Goal: Check status: Check status

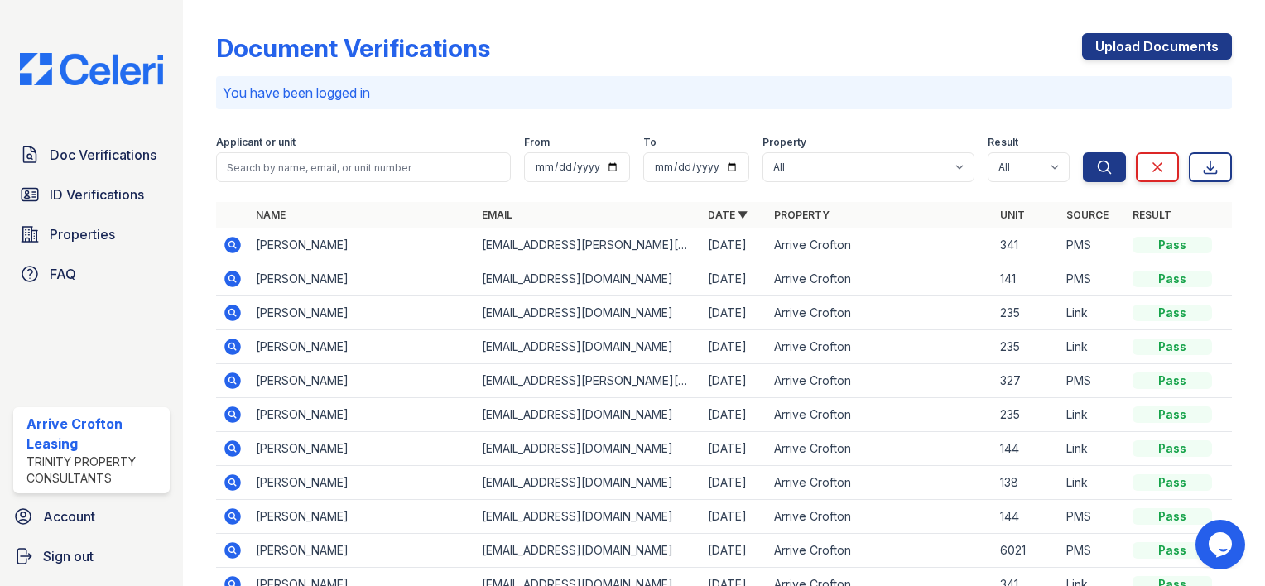
drag, startPoint x: 230, startPoint y: 242, endPoint x: 1260, endPoint y: 284, distance: 1030.3
click at [232, 240] on icon at bounding box center [233, 245] width 20 height 20
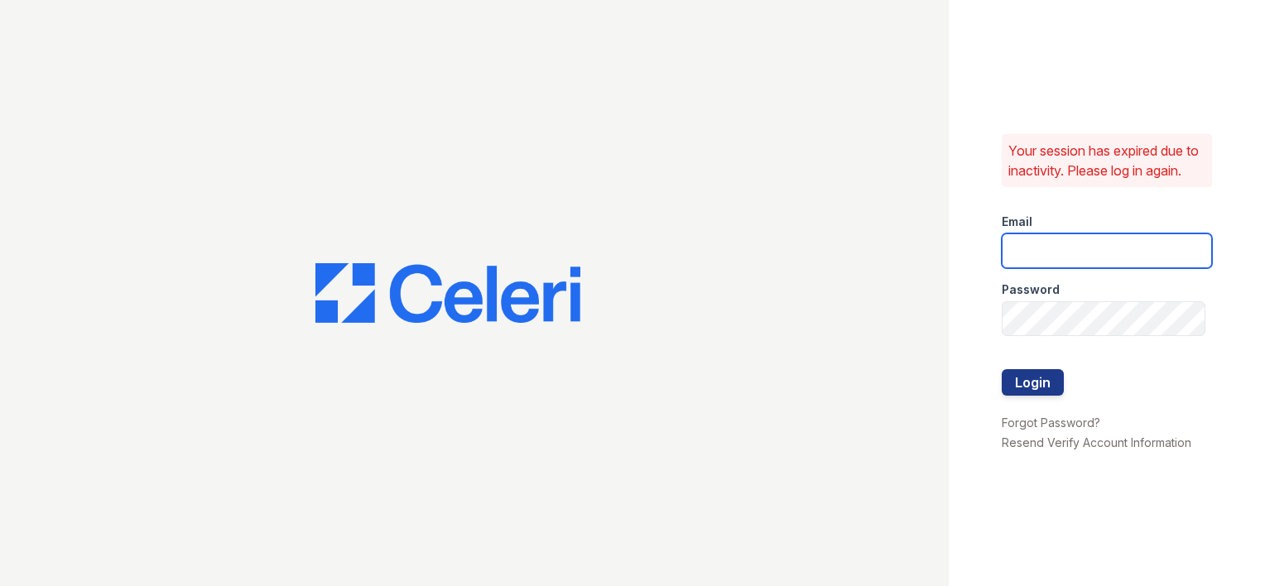
click at [1044, 258] on input "email" at bounding box center [1107, 251] width 210 height 35
type input "[EMAIL_ADDRESS][DOMAIN_NAME]"
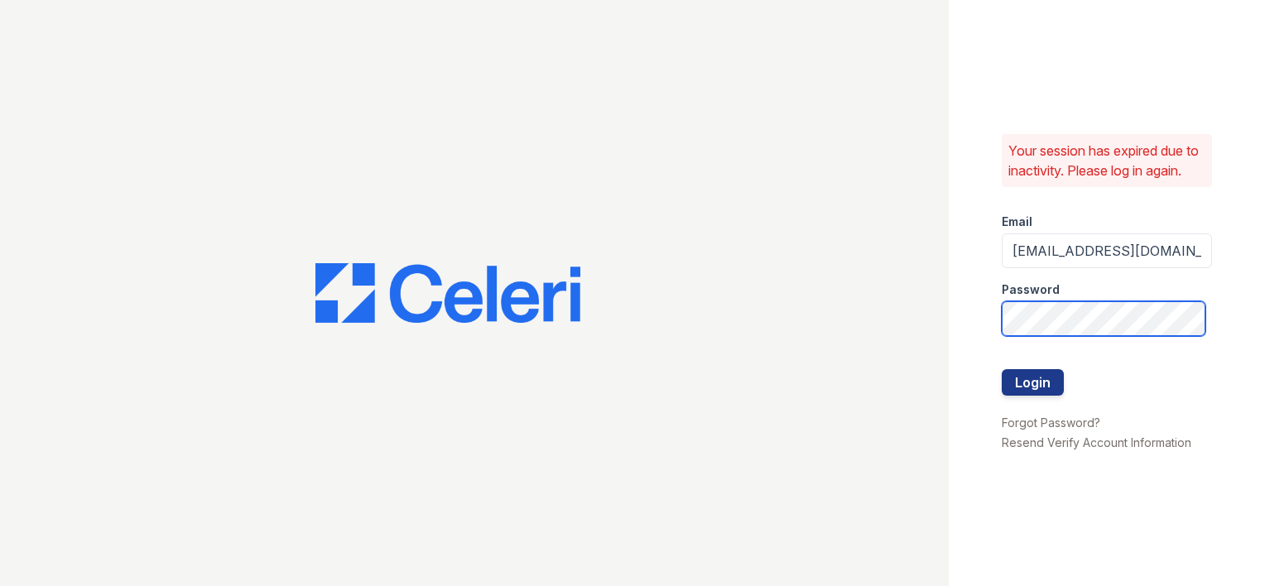
click at [1002, 369] on button "Login" at bounding box center [1033, 382] width 62 height 27
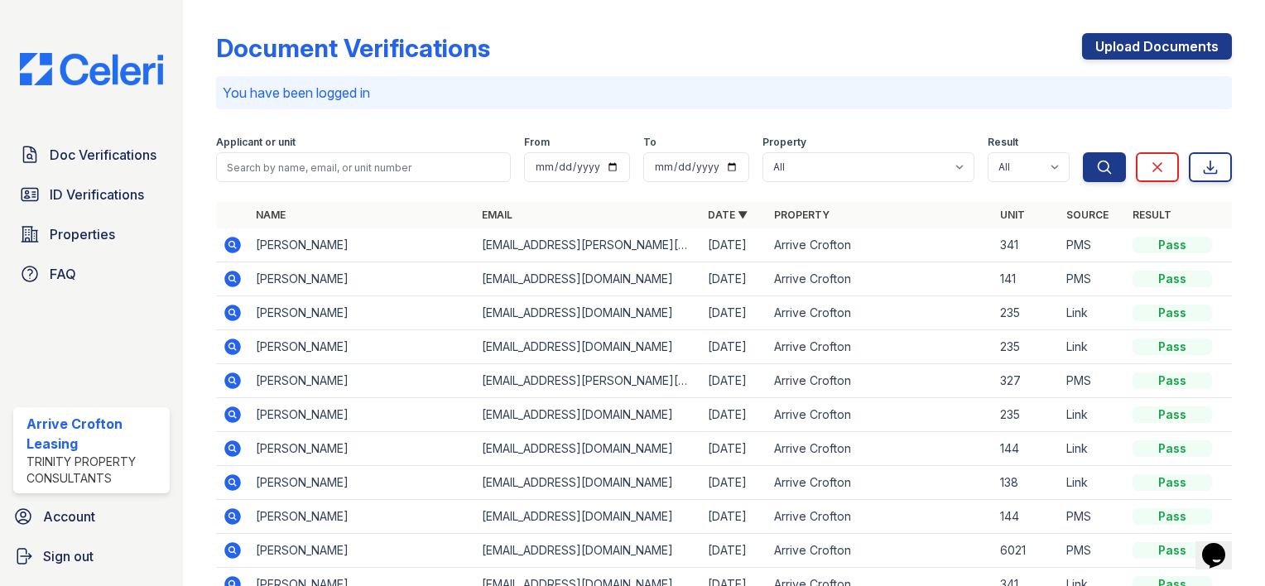
click at [234, 243] on icon at bounding box center [233, 245] width 20 height 20
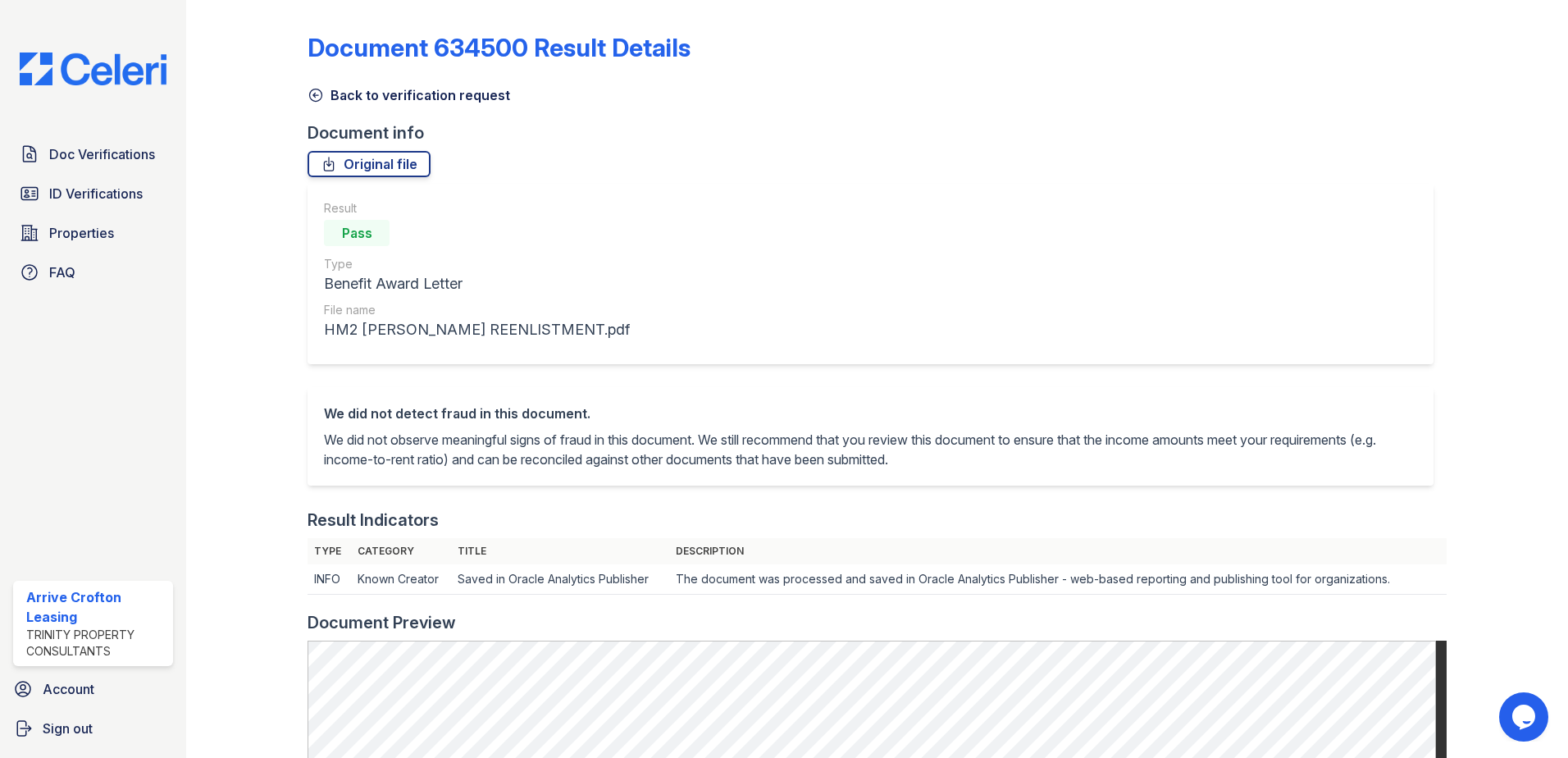
click at [312, 93] on icon at bounding box center [316, 95] width 17 height 17
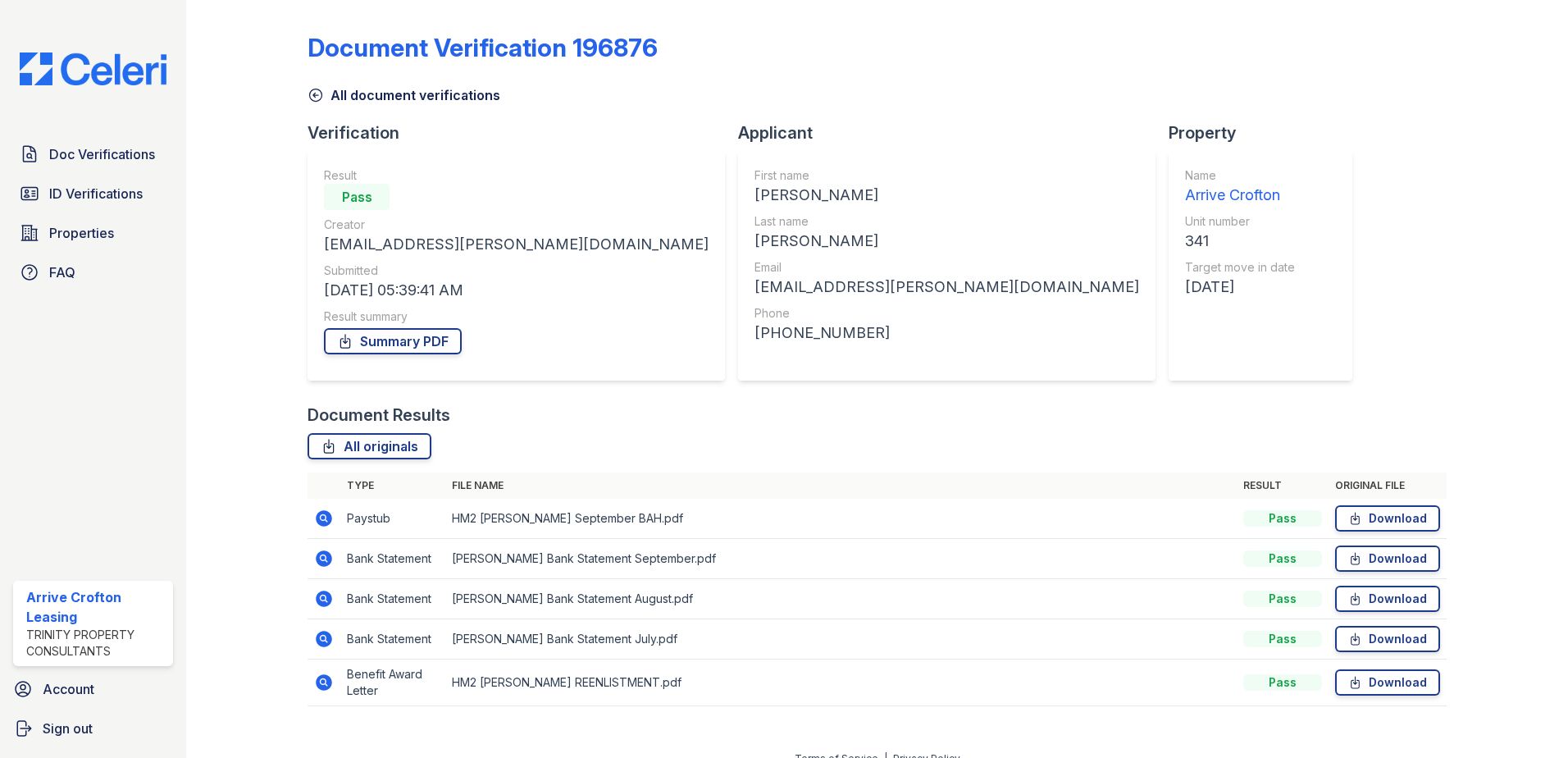
click at [324, 513] on icon at bounding box center [324, 518] width 17 height 17
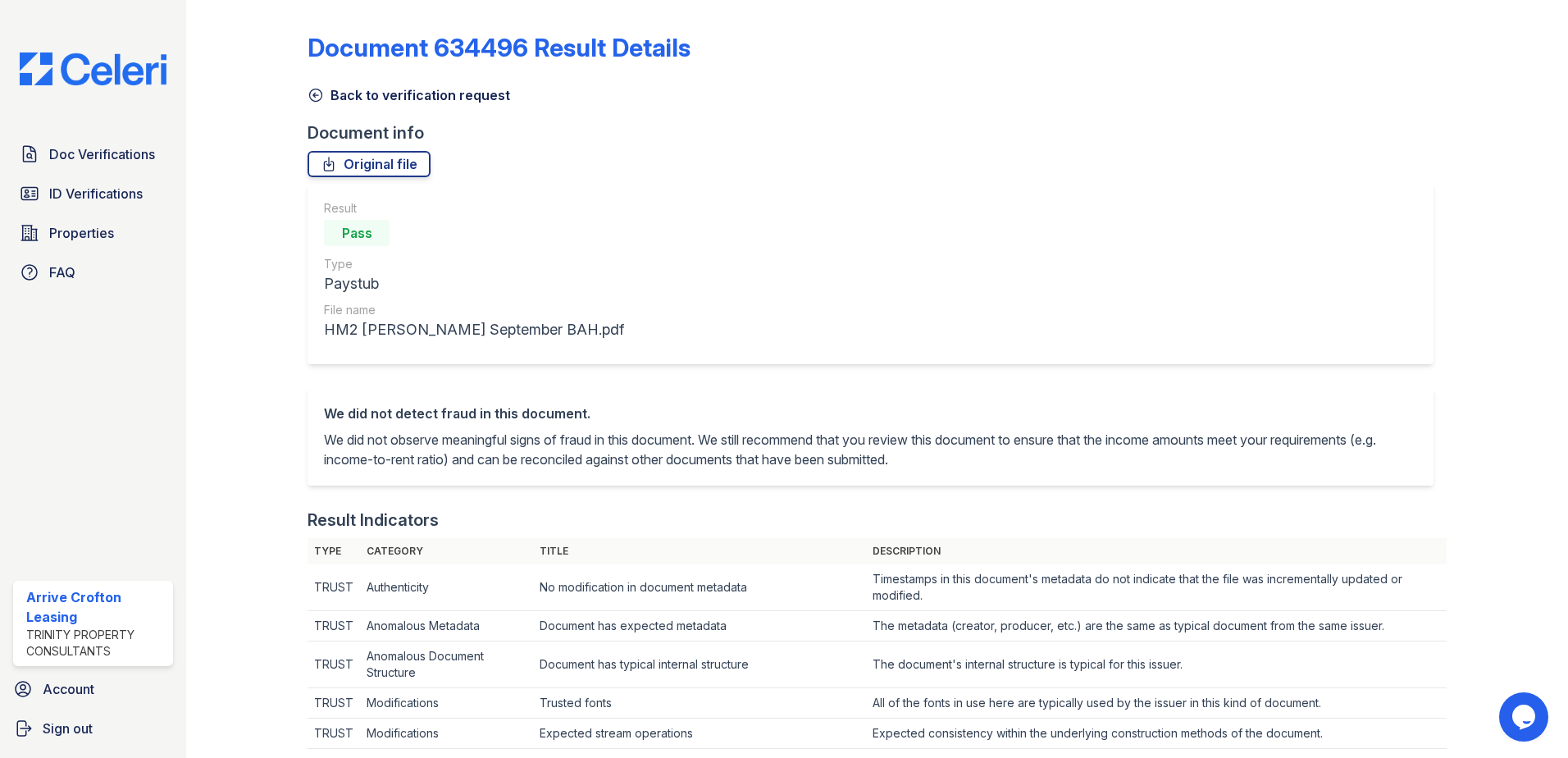
click at [318, 98] on icon at bounding box center [316, 95] width 17 height 17
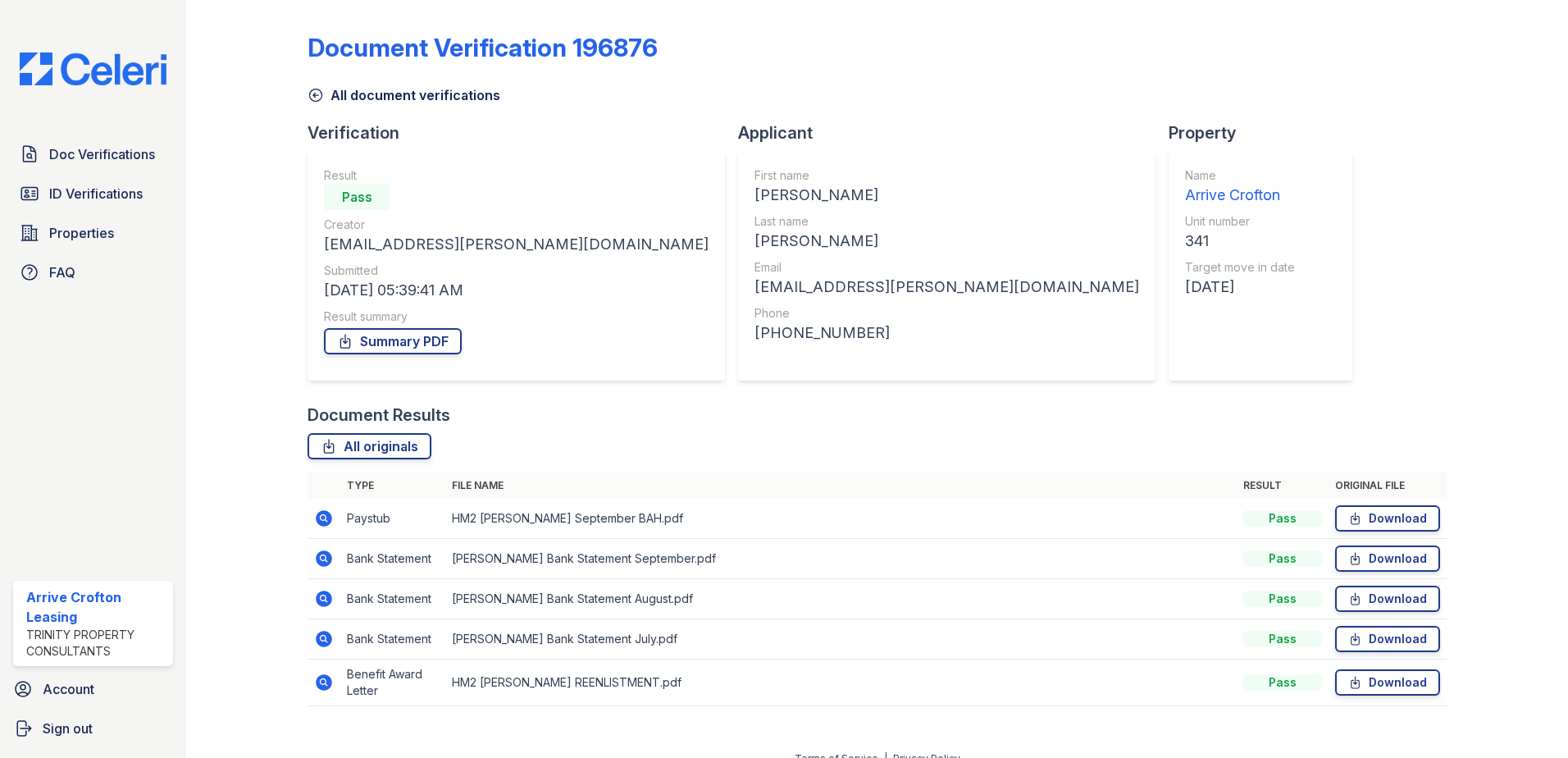
drag, startPoint x: 328, startPoint y: 687, endPoint x: 356, endPoint y: 677, distance: 29.7
click at [330, 685] on icon at bounding box center [324, 683] width 17 height 17
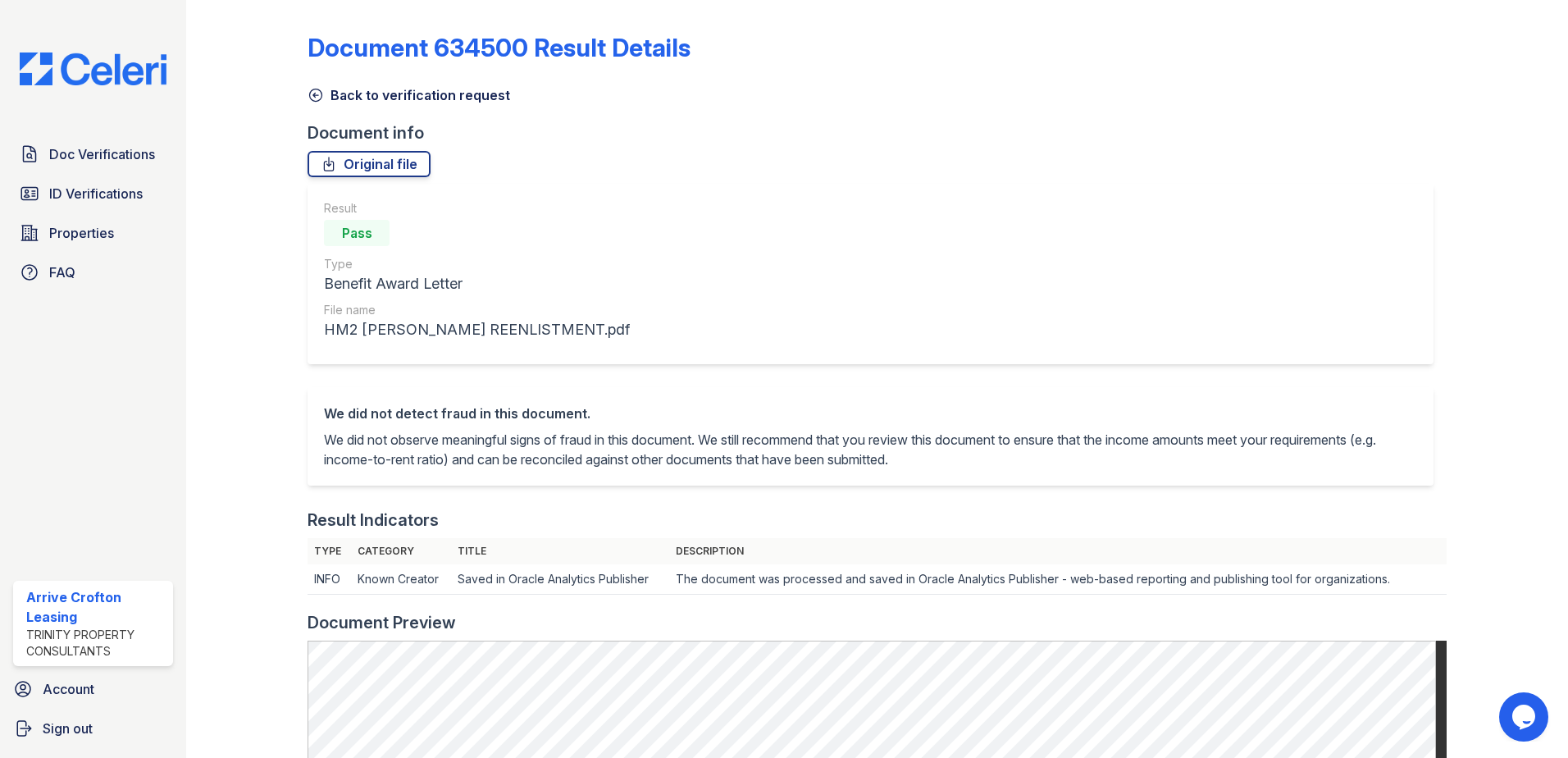
drag, startPoint x: 318, startPoint y: 94, endPoint x: 315, endPoint y: 224, distance: 130.0
click at [318, 94] on icon at bounding box center [316, 95] width 17 height 17
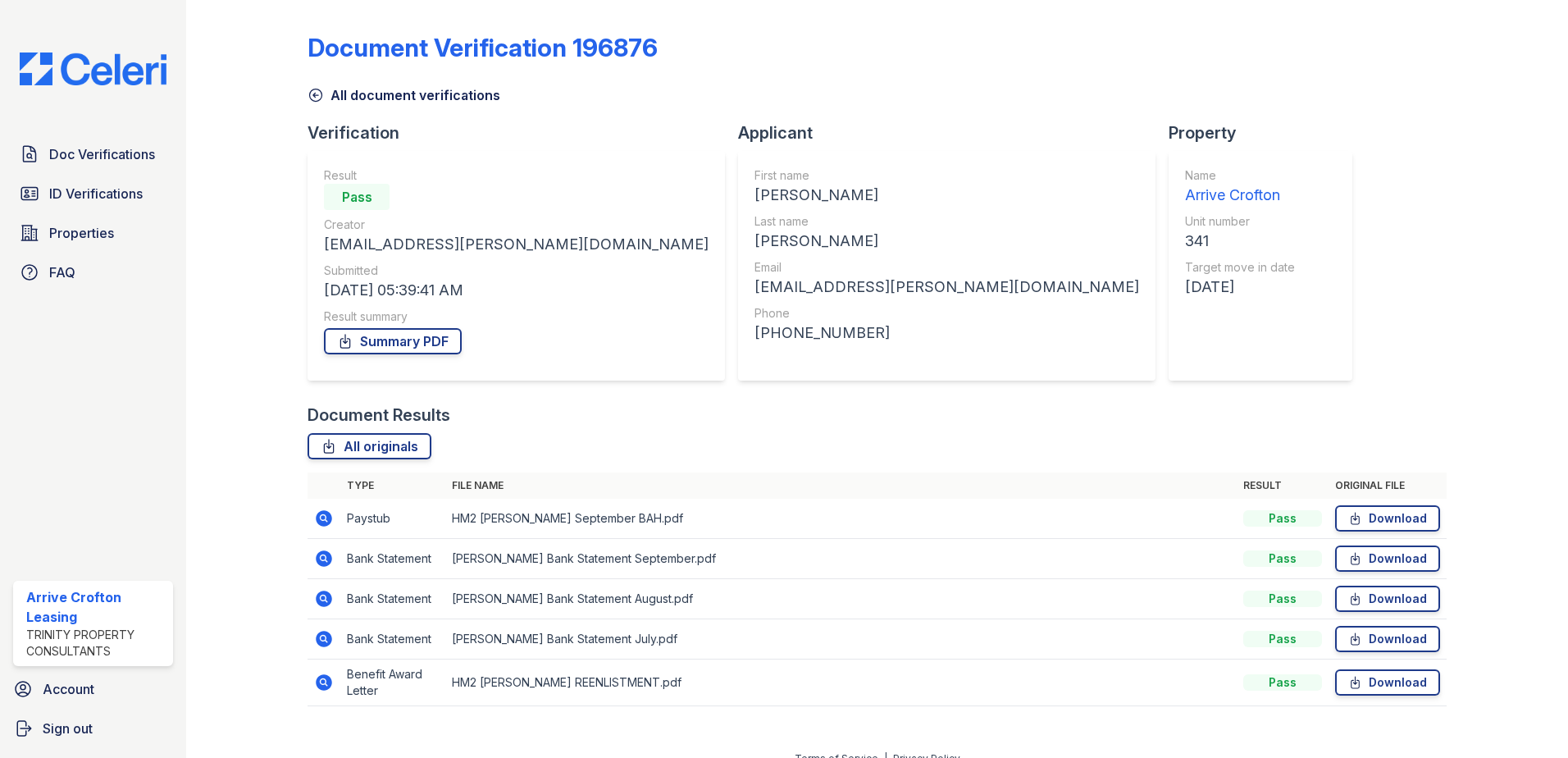
click at [314, 97] on icon at bounding box center [316, 95] width 12 height 12
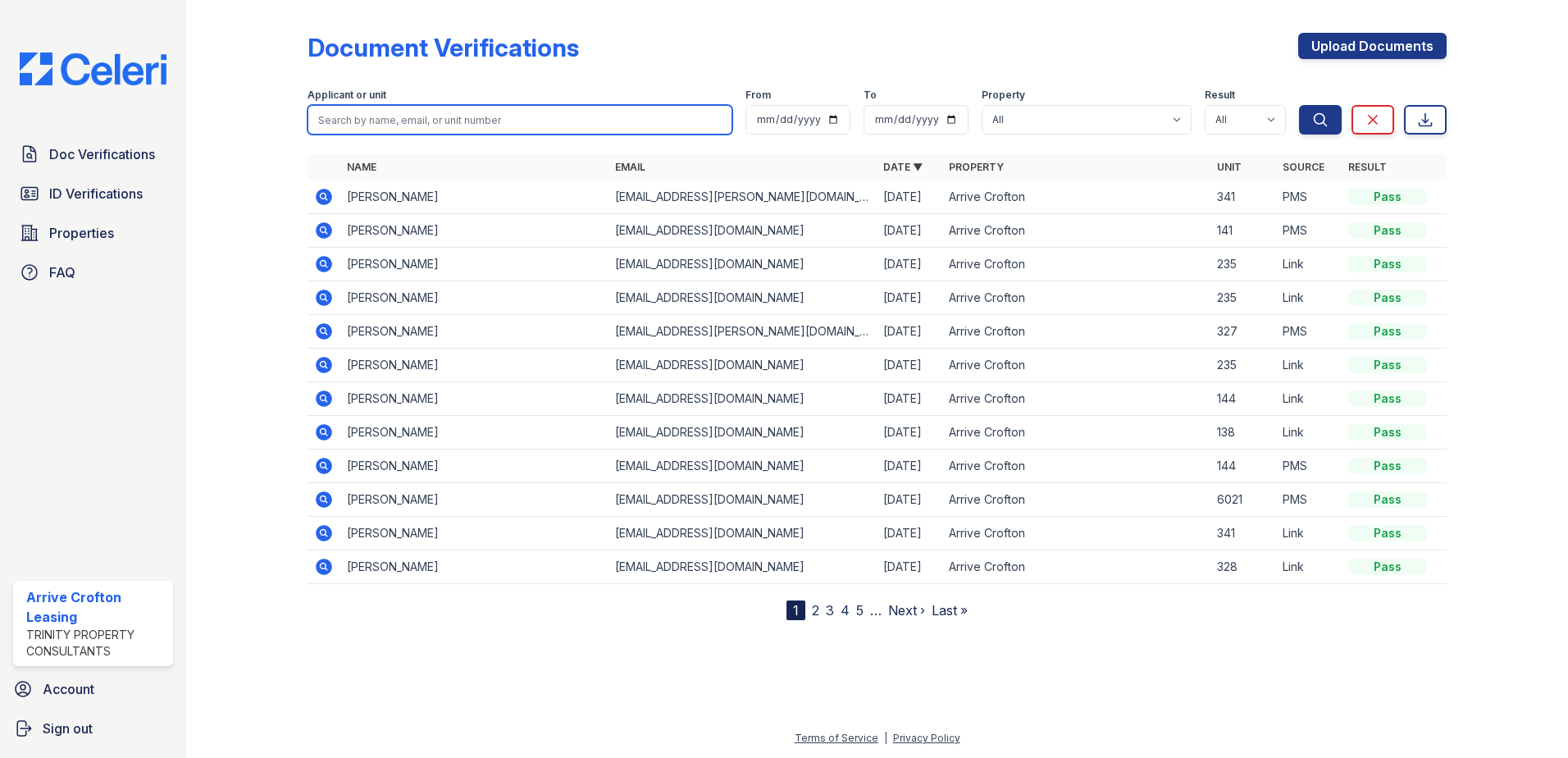
click at [338, 114] on input "search" at bounding box center [520, 120] width 425 height 30
